Goal: Check status

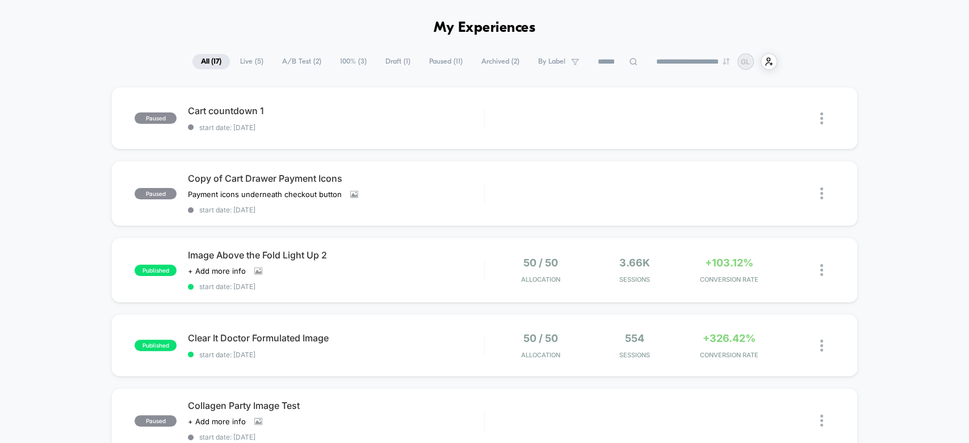
scroll to position [36, 0]
click at [702, 279] on span "CONVERSION RATE" at bounding box center [728, 280] width 89 height 8
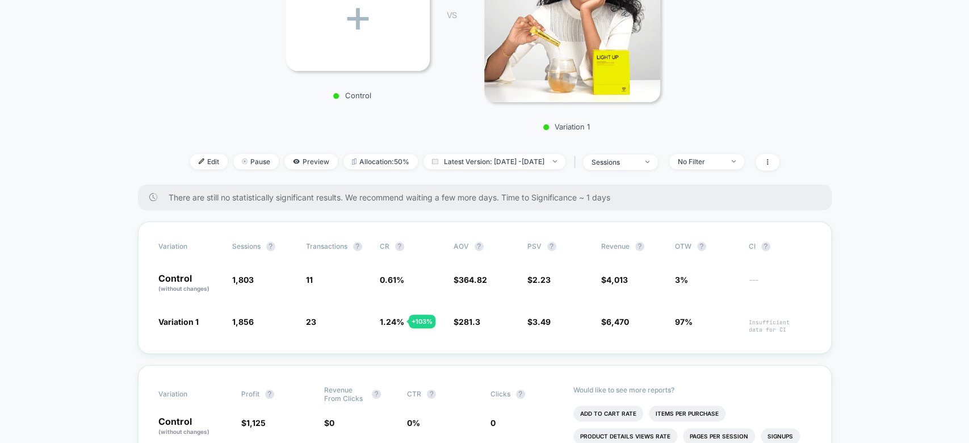
scroll to position [260, 0]
